Goal: Task Accomplishment & Management: Complete application form

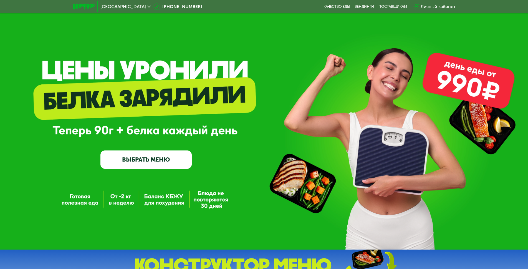
click at [391, 2] on div "Москва [PHONE_NUMBER] Качество еды [PERSON_NAME] поставщикам Личный кабинет" at bounding box center [264, 7] width 388 height 12
click at [393, 5] on div "поставщикам" at bounding box center [392, 6] width 29 height 4
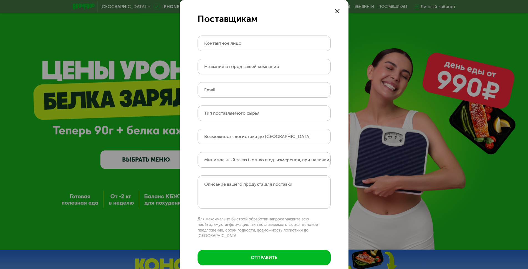
click at [237, 42] on label "Контактное лицо" at bounding box center [222, 43] width 37 height 3
click at [237, 41] on input "Контактное лицо" at bounding box center [264, 44] width 133 height 16
click at [234, 46] on input "Контактное лицо" at bounding box center [264, 44] width 133 height 16
type input "*******"
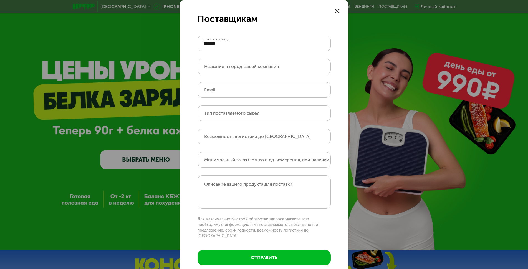
click at [232, 66] on label "Название и город вашей компании" at bounding box center [241, 66] width 75 height 3
click at [232, 66] on input "Название и город вашей компании" at bounding box center [264, 67] width 133 height 16
click at [232, 66] on label "Название и город вашей компании" at bounding box center [241, 66] width 75 height 3
click at [232, 66] on input "Название и город вашей компании" at bounding box center [264, 67] width 133 height 16
type input "**********"
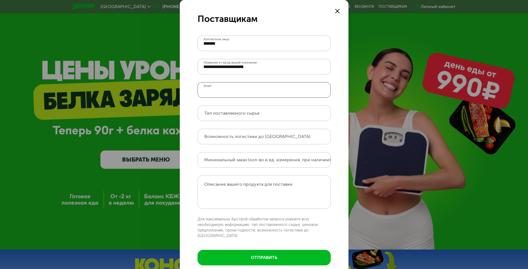
click at [222, 92] on input "Email" at bounding box center [264, 90] width 133 height 16
type input "**********"
click at [252, 113] on label "Тип поставляемого сырья" at bounding box center [231, 113] width 55 height 3
click at [252, 113] on input "Тип поставляемого сырья" at bounding box center [264, 113] width 133 height 16
click at [320, 115] on input "Тип поставляемого сырья" at bounding box center [264, 113] width 133 height 16
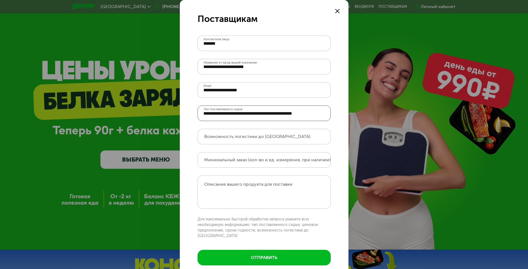
scroll to position [0, 1]
drag, startPoint x: 318, startPoint y: 113, endPoint x: 325, endPoint y: 113, distance: 6.9
click at [325, 113] on input "Тип поставляемого сырья" at bounding box center [264, 113] width 133 height 16
click at [323, 114] on input "Тип поставляемого сырья" at bounding box center [264, 113] width 133 height 16
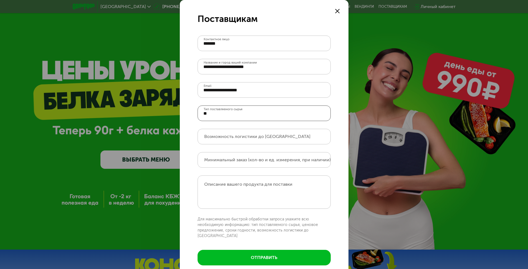
type input "*"
type input "**********"
click at [335, 10] on icon at bounding box center [337, 11] width 4 height 4
